Goal: Task Accomplishment & Management: Manage account settings

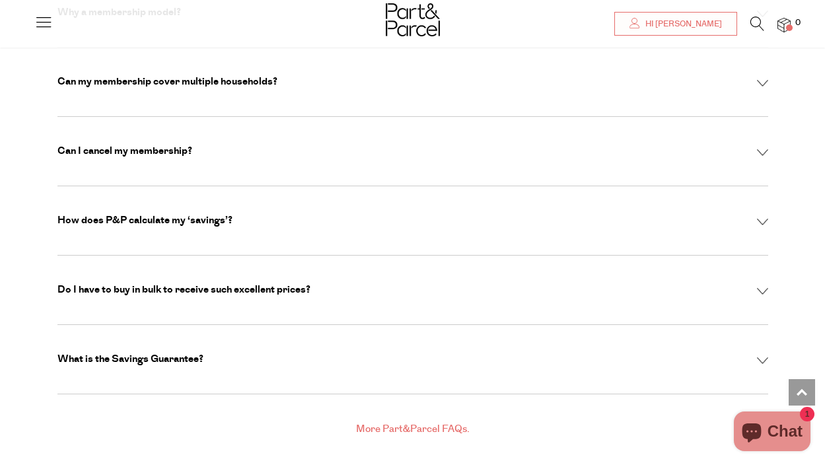
scroll to position [4297, 0]
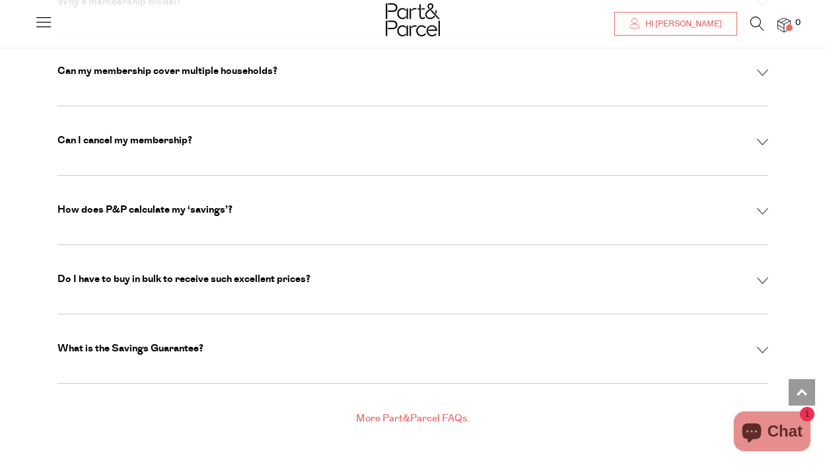
click at [458, 132] on div "Can I cancel my membership? Absolutely. You can cancel anytime via your account…" at bounding box center [412, 140] width 711 height 69
click at [507, 118] on div "Can I cancel my membership? Absolutely. You can cancel anytime via your account…" at bounding box center [412, 140] width 711 height 69
click at [761, 139] on img at bounding box center [762, 142] width 11 height 7
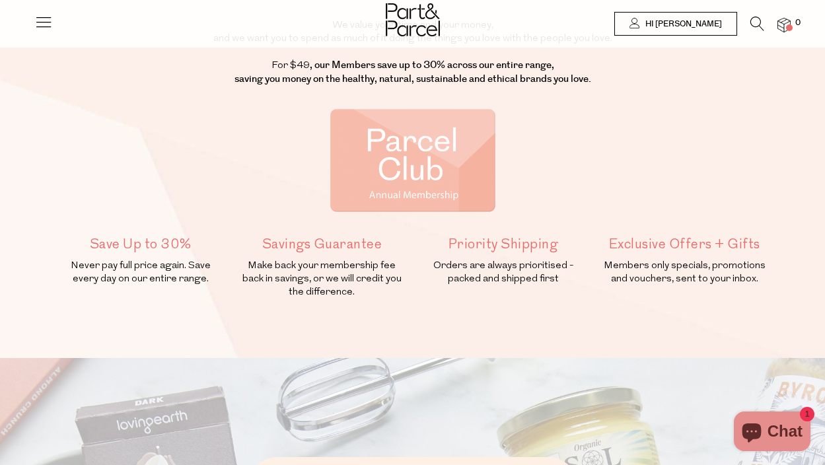
scroll to position [0, 0]
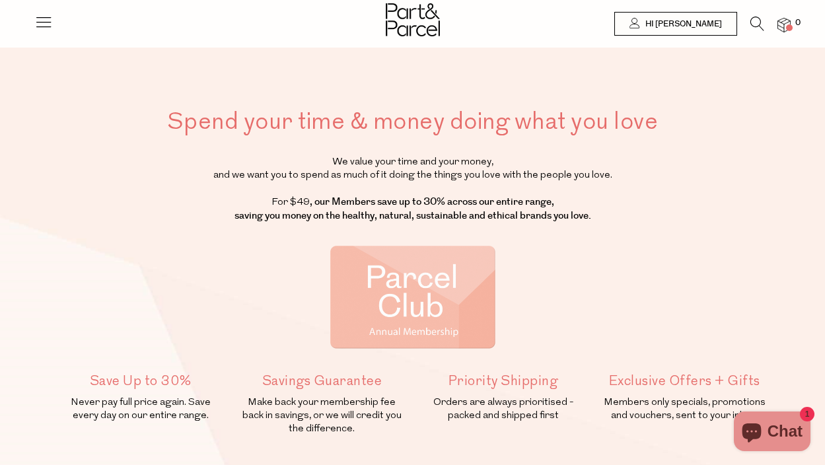
click at [48, 20] on icon at bounding box center [43, 22] width 19 height 19
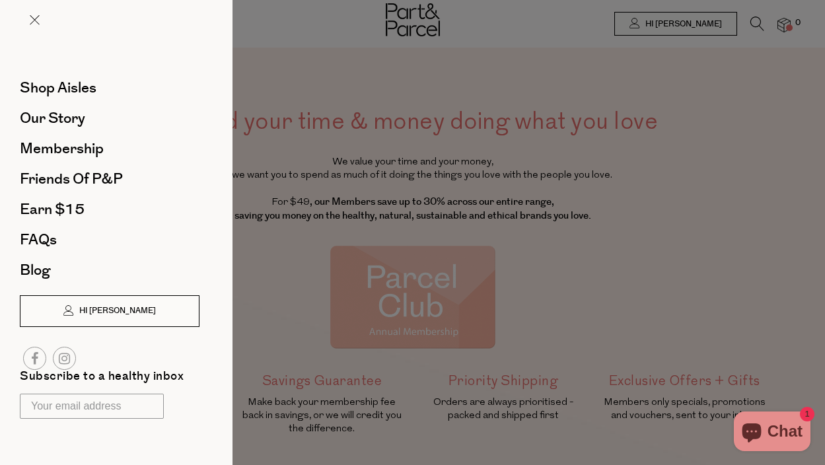
click at [128, 310] on span "Hi [PERSON_NAME]" at bounding box center [116, 310] width 80 height 11
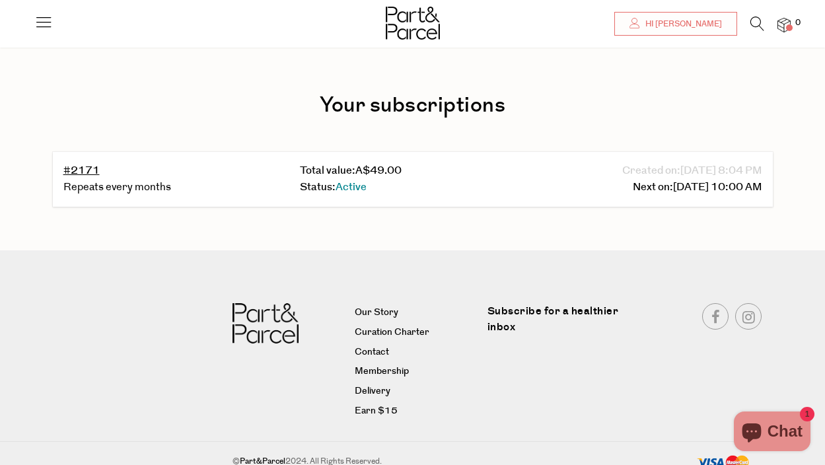
scroll to position [55, 0]
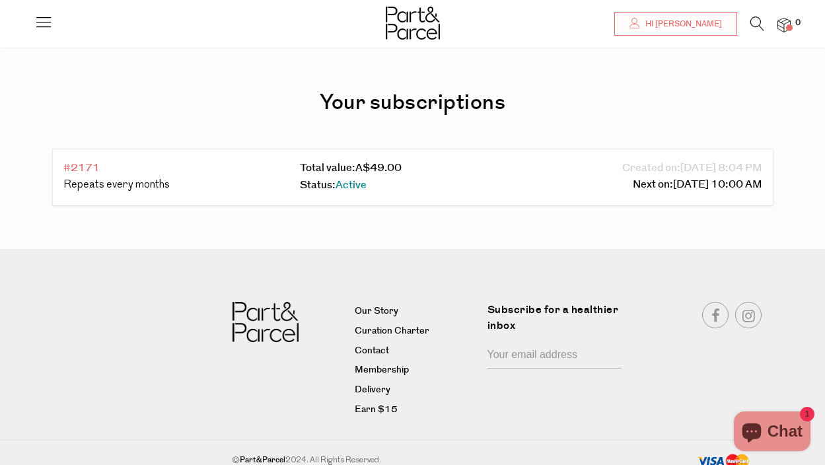
click at [84, 163] on link "#2171" at bounding box center [81, 168] width 36 height 15
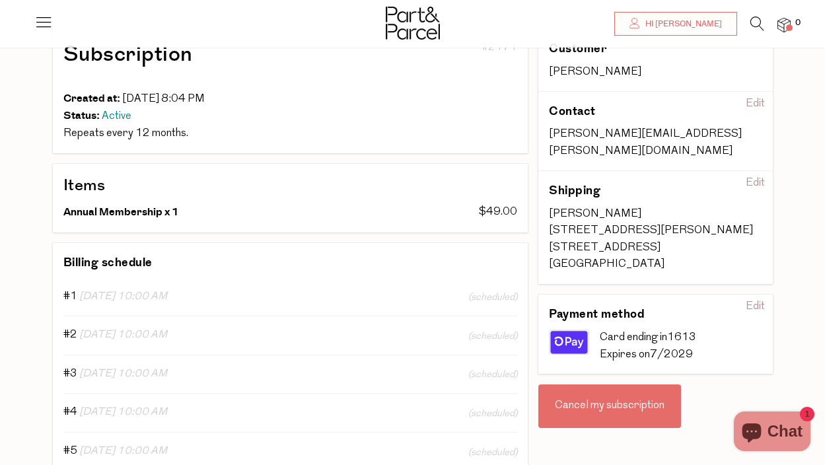
scroll to position [93, 0]
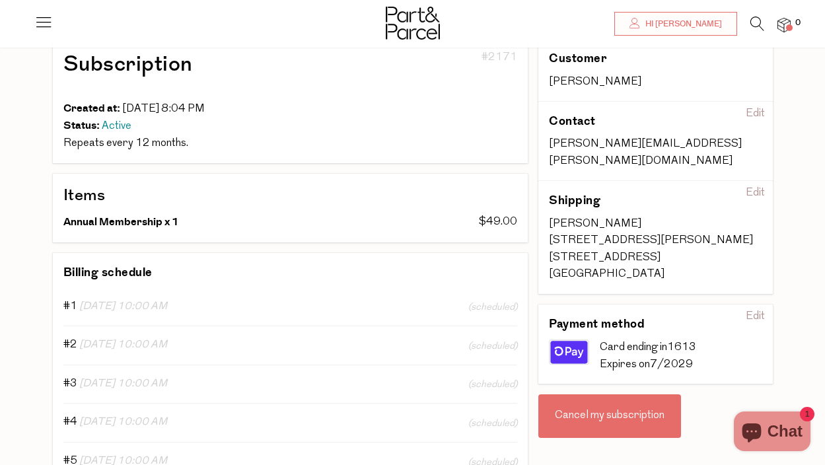
click at [634, 405] on div "Cancel my subscription" at bounding box center [610, 417] width 143 height 44
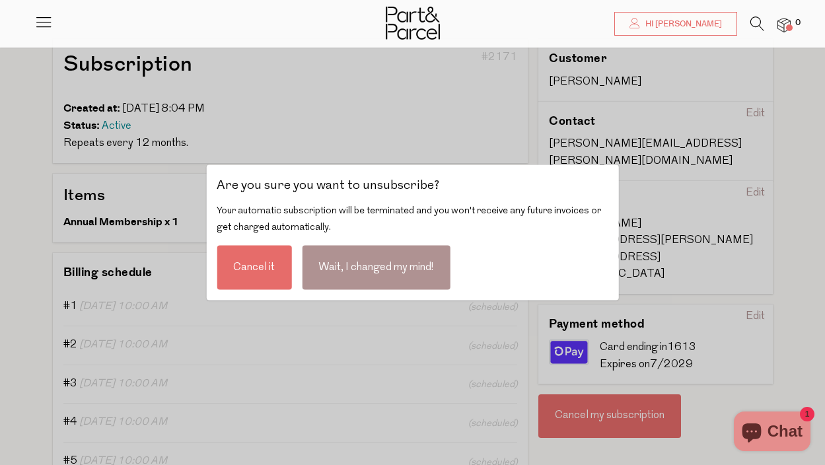
click at [264, 268] on div "Cancel it" at bounding box center [254, 267] width 75 height 44
